Goal: Information Seeking & Learning: Learn about a topic

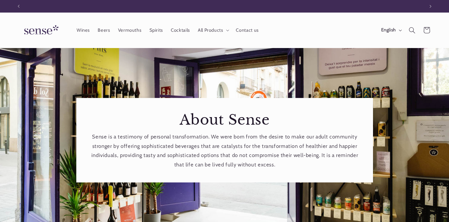
scroll to position [0, 406]
click at [85, 30] on span "Wines" at bounding box center [83, 30] width 13 height 6
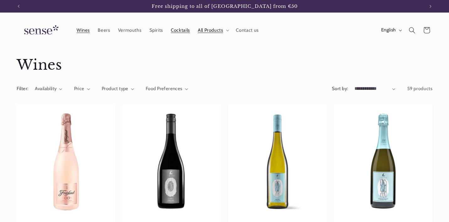
click at [181, 31] on span "Cocktails" at bounding box center [180, 30] width 19 height 6
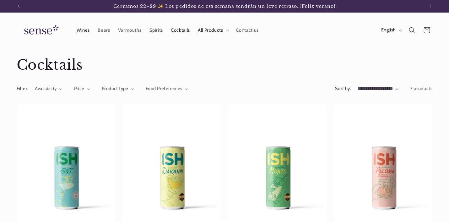
click at [80, 30] on span "Wines" at bounding box center [83, 30] width 13 height 6
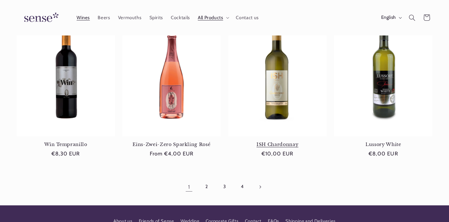
scroll to position [0, 406]
click at [206, 184] on link "2" at bounding box center [206, 187] width 14 height 14
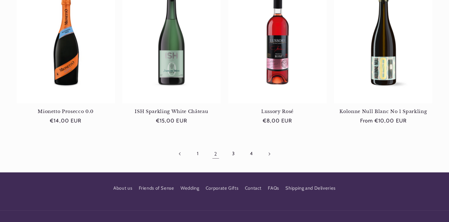
scroll to position [601, 0]
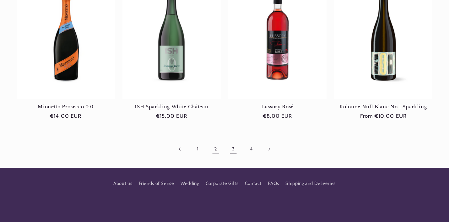
click at [232, 148] on link "3" at bounding box center [233, 149] width 14 height 14
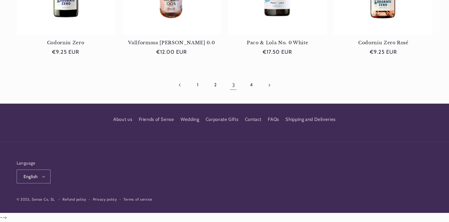
scroll to position [0, 406]
click at [215, 84] on font "2" at bounding box center [215, 85] width 3 height 6
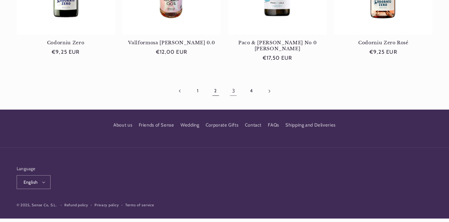
scroll to position [0, 0]
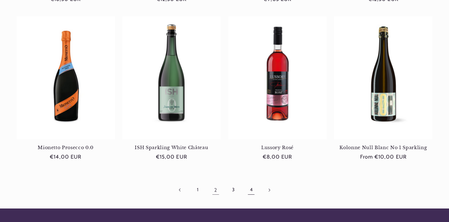
scroll to position [0, 406]
click at [252, 189] on link "4" at bounding box center [251, 190] width 14 height 14
